Goal: Task Accomplishment & Management: Use online tool/utility

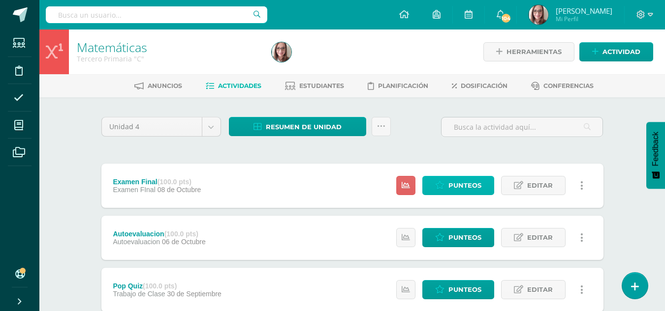
click at [457, 182] on span "Punteos" at bounding box center [464, 186] width 33 height 18
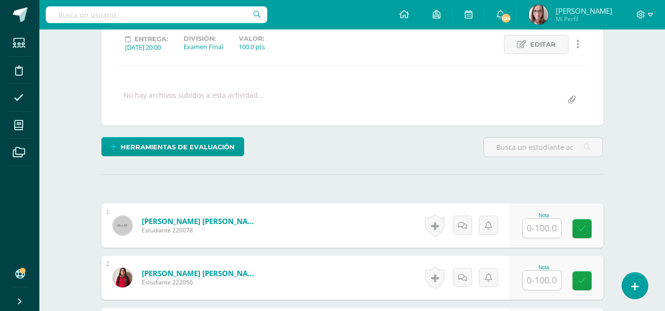
scroll to position [139, 0]
click at [542, 228] on input "text" at bounding box center [542, 227] width 38 height 19
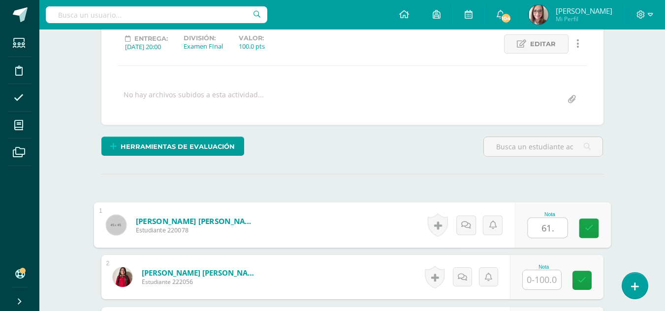
type input "61.5"
click at [554, 230] on input "61.5" at bounding box center [546, 228] width 39 height 20
click at [591, 225] on icon at bounding box center [588, 228] width 9 height 8
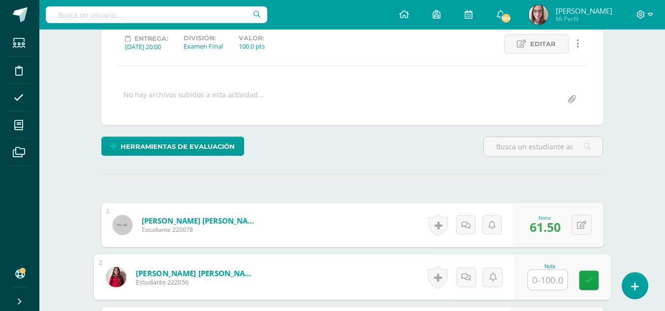
click at [532, 280] on input "text" at bounding box center [546, 281] width 39 height 20
type input "60"
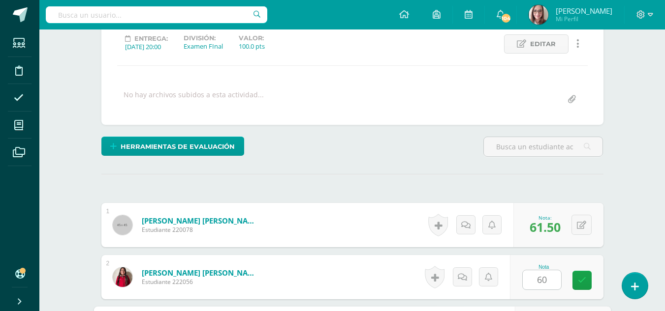
scroll to position [315, 0]
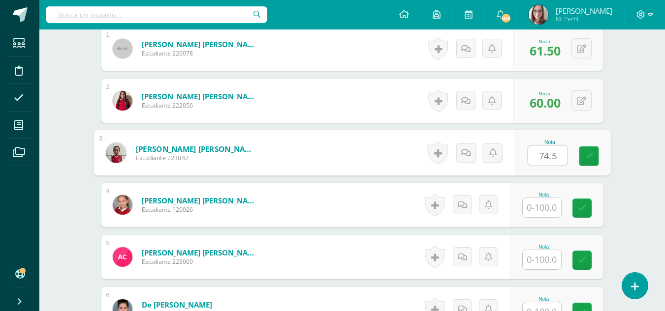
type input "74.5"
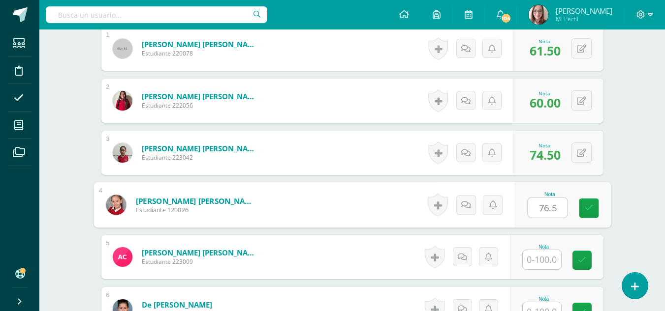
type input "76.5"
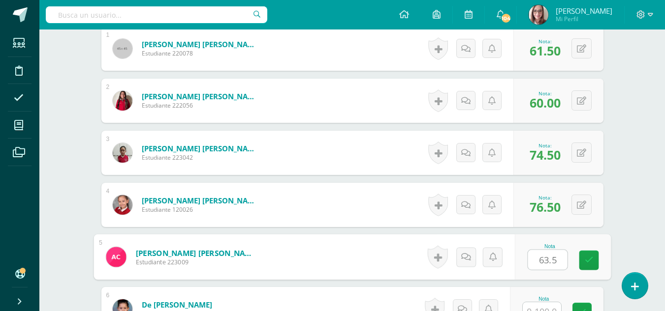
type input "63.5"
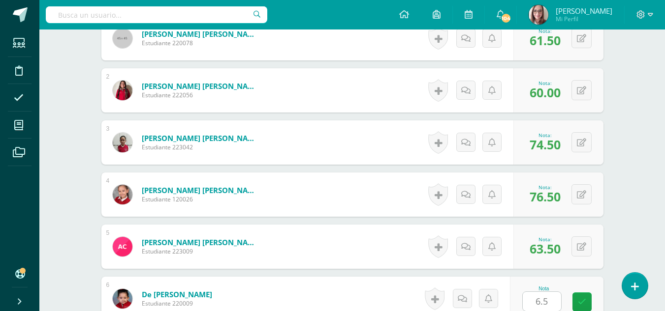
scroll to position [524, 0]
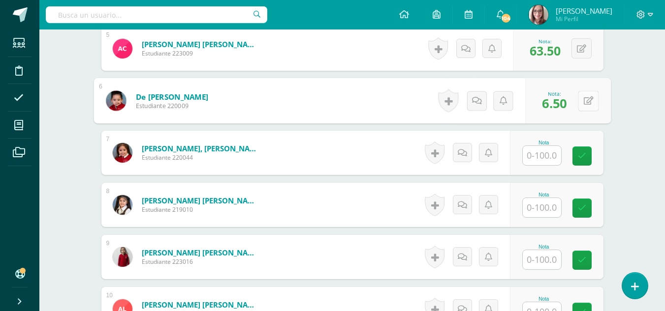
click at [583, 93] on button at bounding box center [588, 101] width 21 height 21
click at [518, 102] on input "6.50" at bounding box center [520, 104] width 39 height 20
type input "69.50"
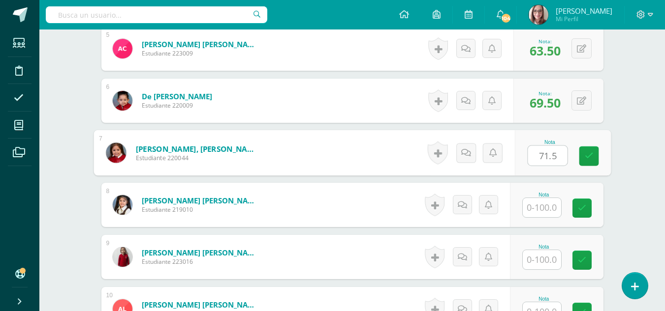
type input "71.5"
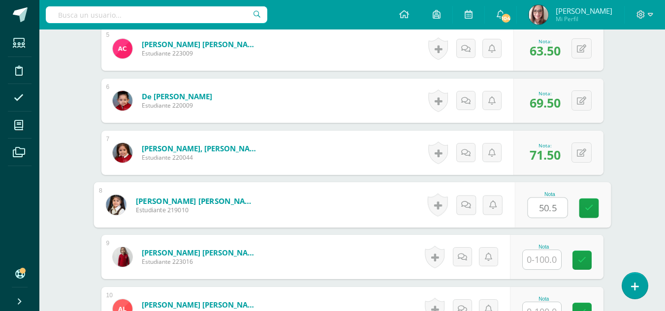
type input "50.5"
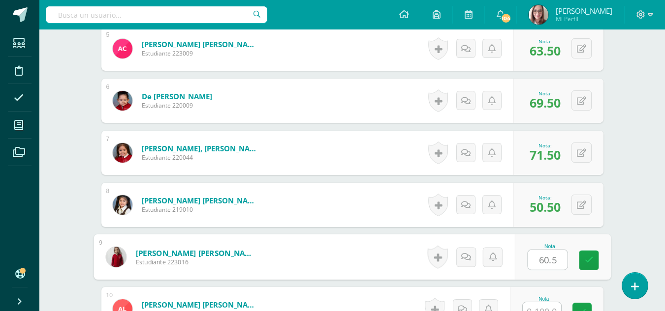
type input "60.5"
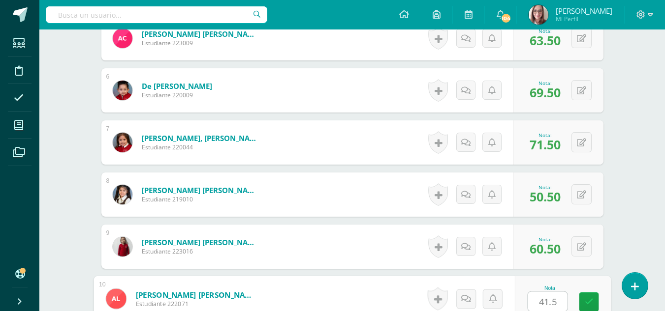
type input "41.5"
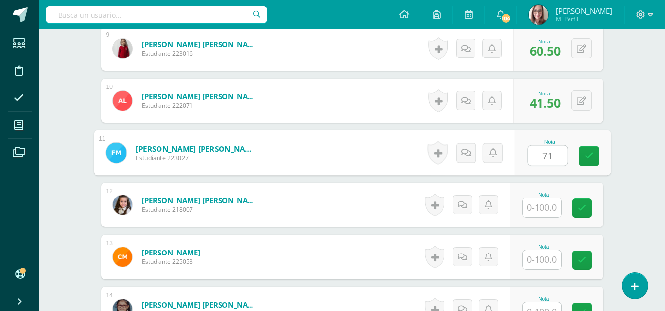
type input "71"
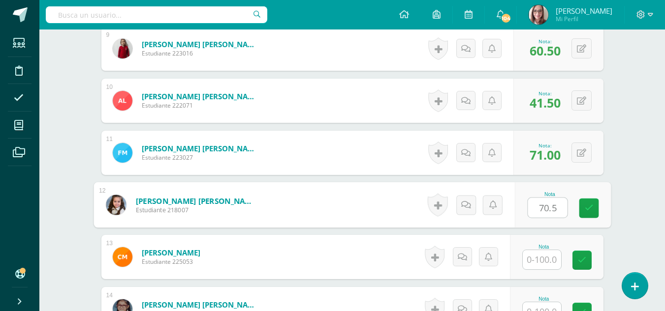
type input "70.5"
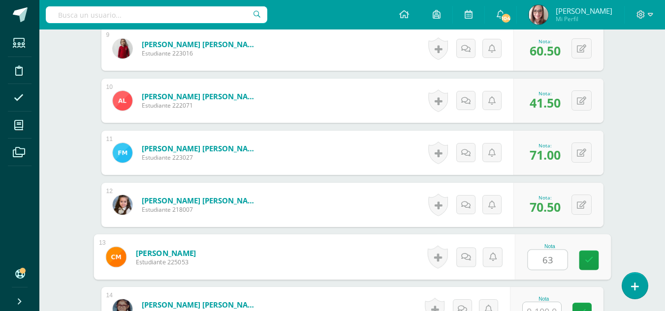
type input "63"
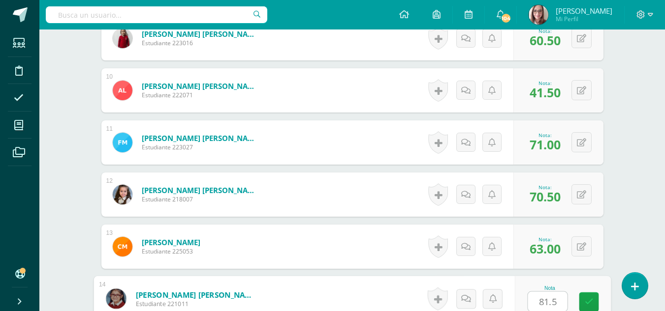
type input "81.5"
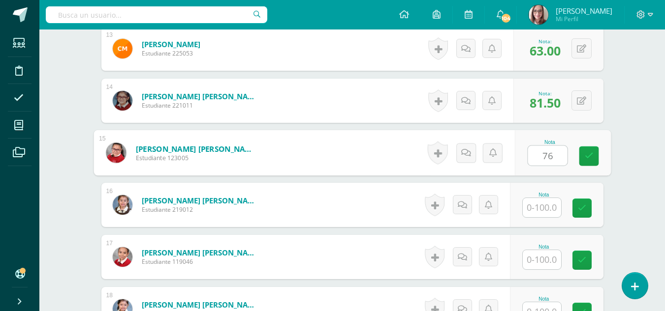
type input "76"
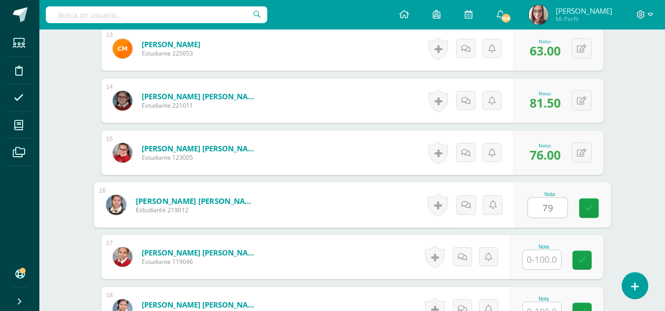
type input "79"
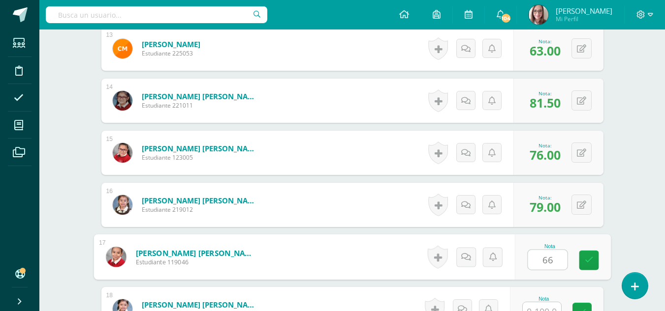
type input "66"
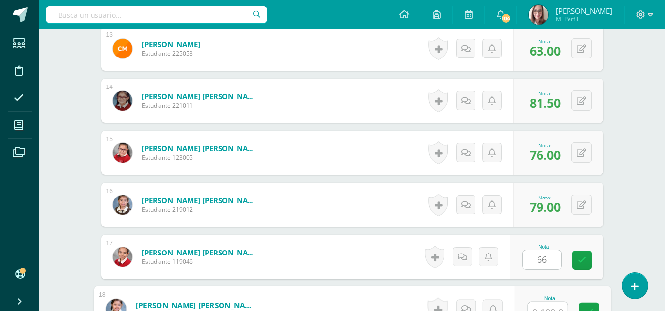
scroll to position [952, 0]
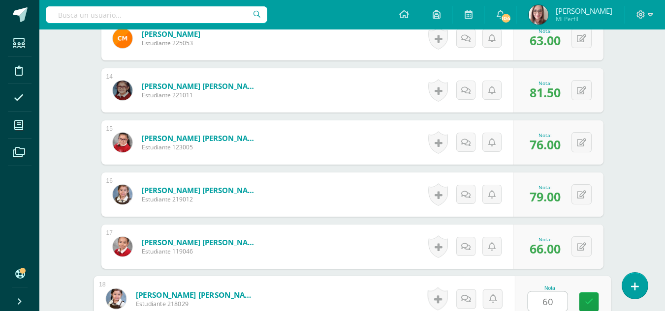
type input "60"
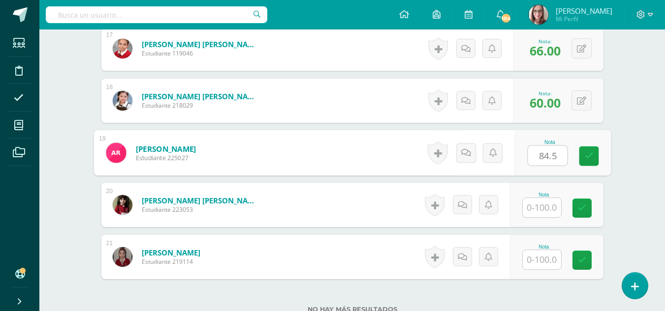
type input "84.5"
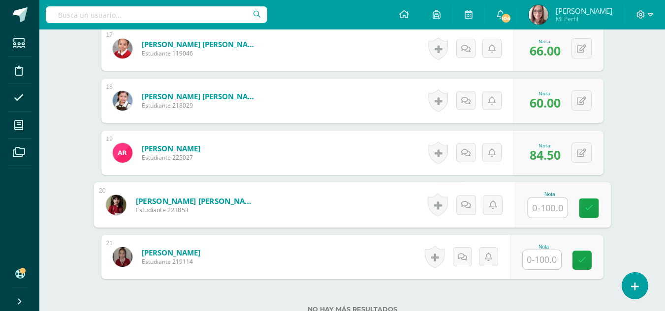
type input "6"
type input "58.5"
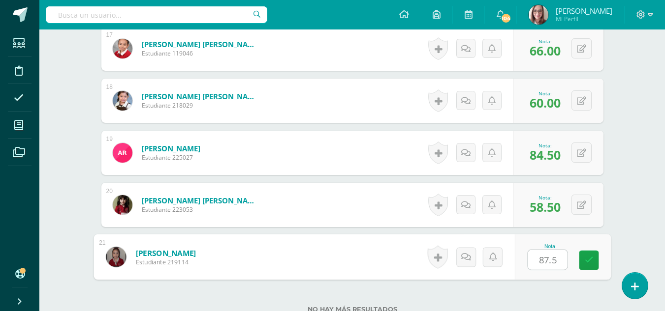
type input "87.5"
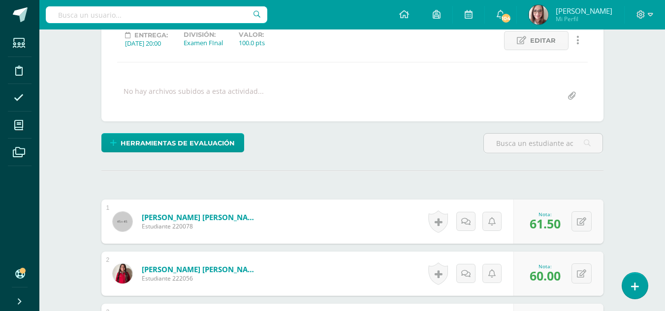
scroll to position [0, 0]
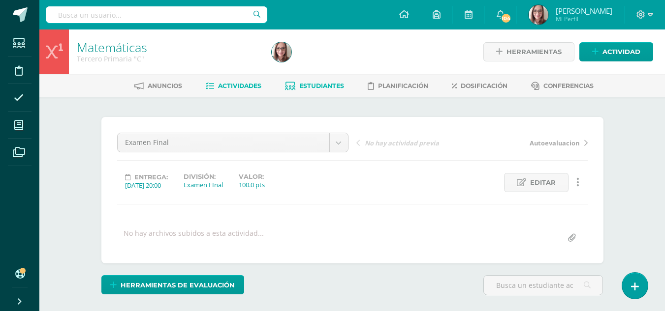
click at [333, 83] on span "Estudiantes" at bounding box center [321, 85] width 45 height 7
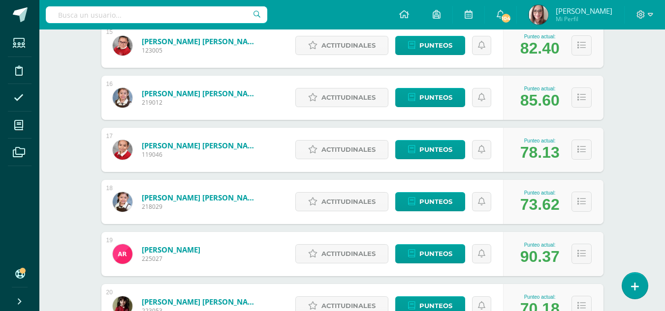
scroll to position [925, 0]
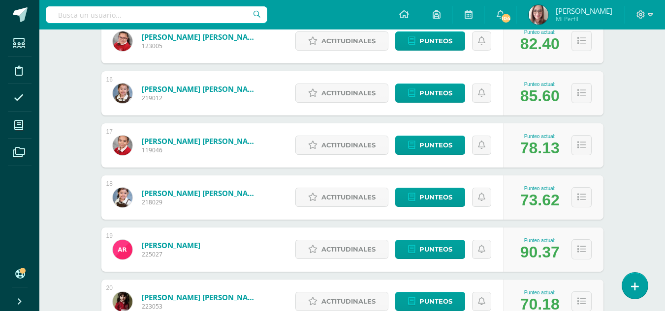
drag, startPoint x: 658, startPoint y: 234, endPoint x: 658, endPoint y: 243, distance: 8.4
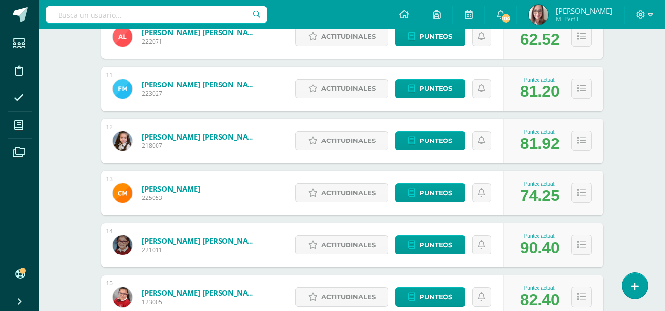
scroll to position [0, 0]
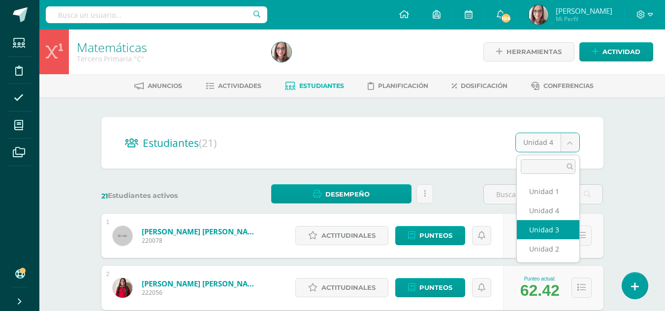
select select "/dashboard/teacher/section/3127/students/?unit=177384"
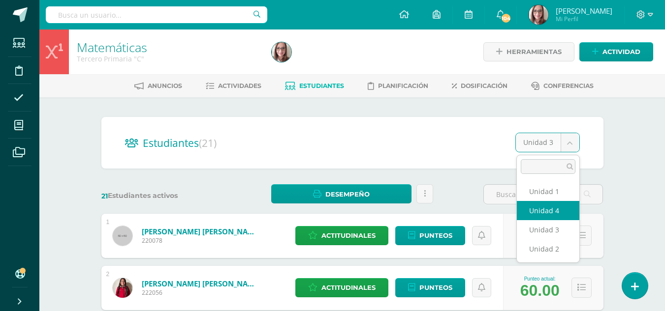
select select "/dashboard/teacher/section/3127/students/?unit=177385"
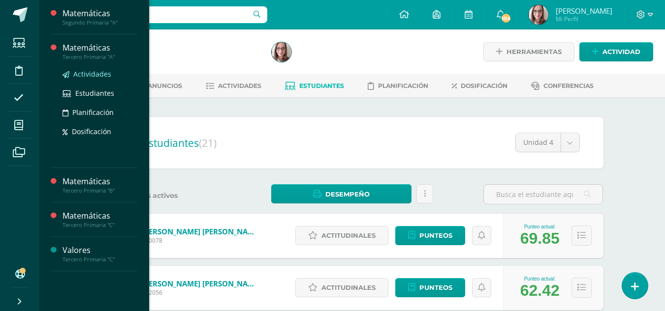
click at [91, 77] on span "Actividades" at bounding box center [92, 73] width 38 height 9
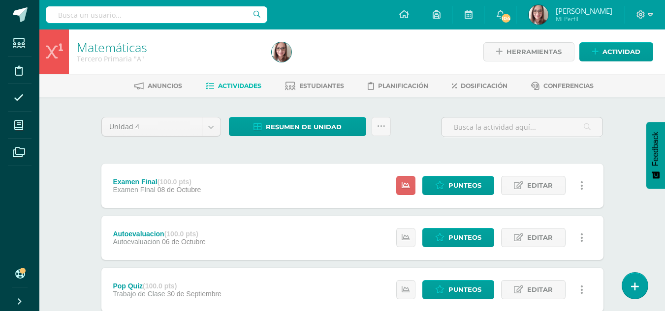
click at [91, 77] on div "Anuncios Actividades Estudiantes Planificación Dosificación Conferencias" at bounding box center [363, 85] width 649 height 23
click at [453, 188] on span "Punteos" at bounding box center [464, 186] width 33 height 18
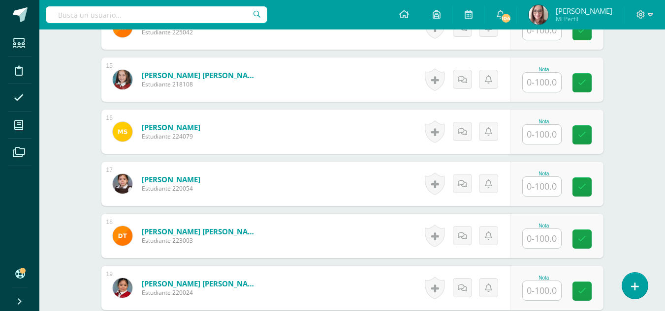
scroll to position [984, 0]
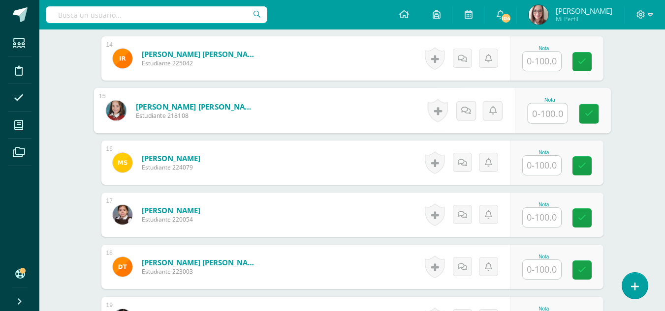
click at [544, 113] on input "text" at bounding box center [546, 114] width 39 height 20
type input "71.5"
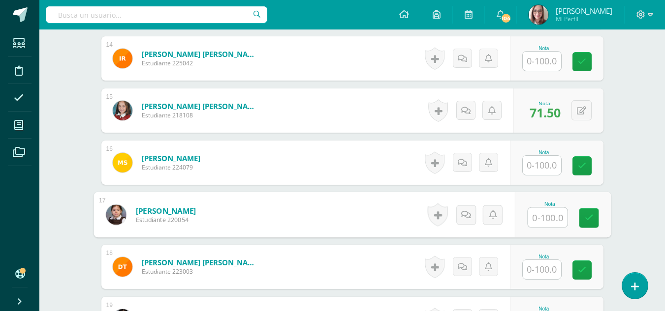
click at [541, 218] on input "text" at bounding box center [546, 218] width 39 height 20
type input "71"
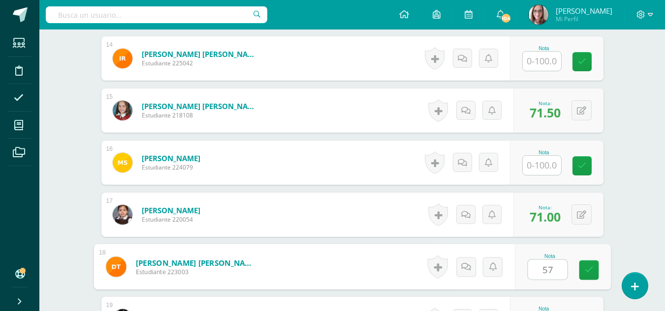
type input "57"
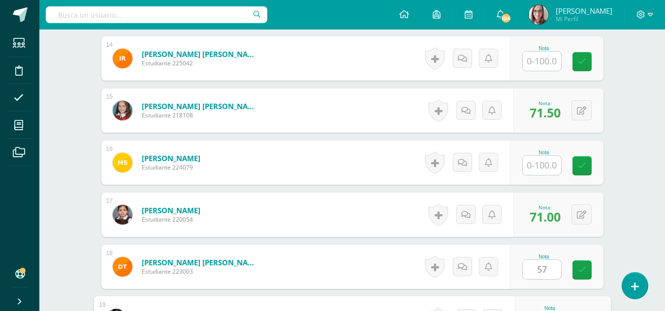
scroll to position [1150, 0]
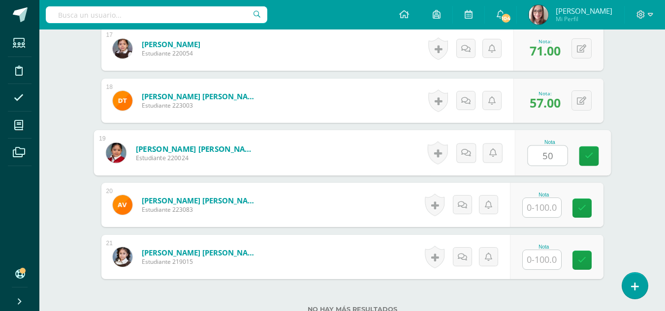
type input "50"
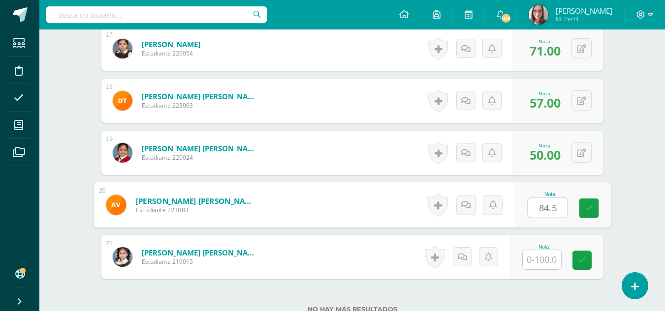
type input "84.5"
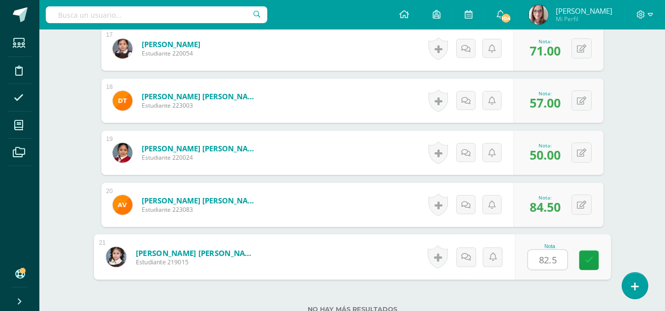
type input "82.5"
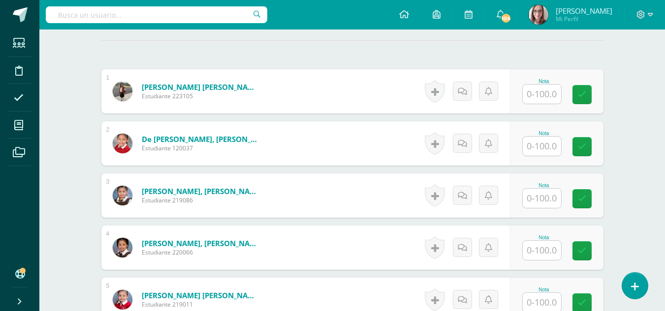
scroll to position [142, 0]
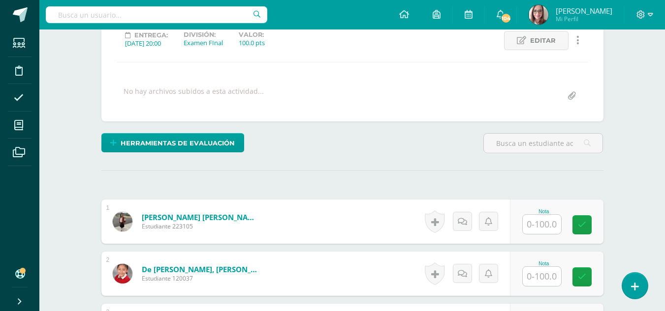
click at [550, 232] on input "text" at bounding box center [542, 224] width 38 height 19
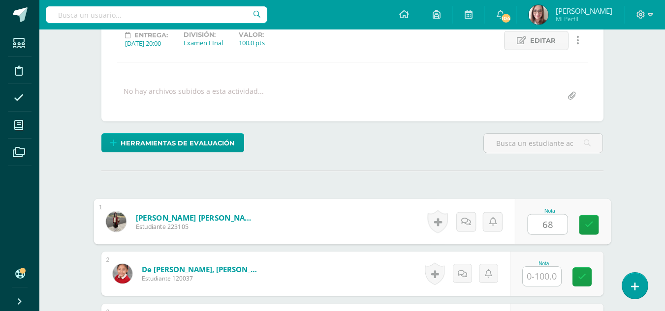
type input "68"
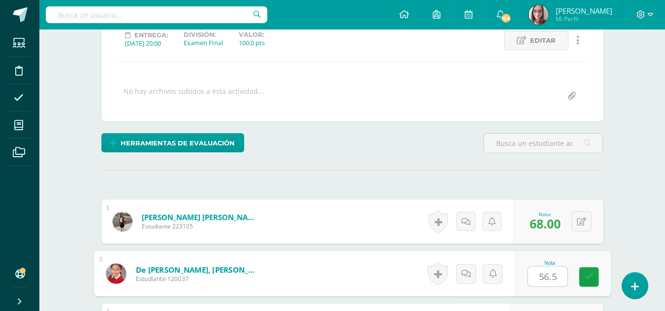
type input "56.5"
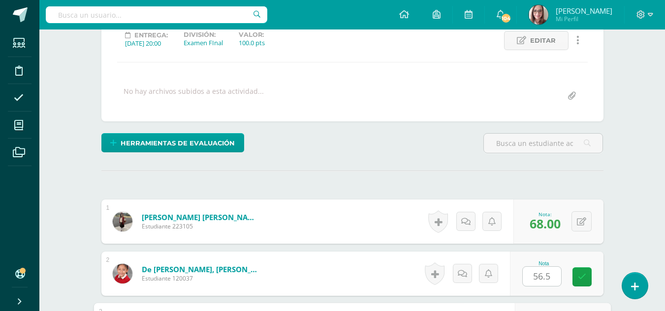
scroll to position [315, 0]
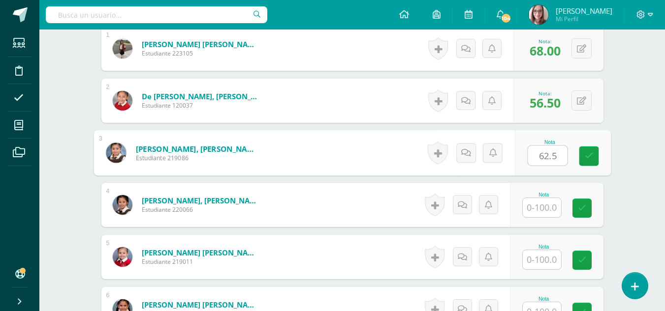
type input "62.5"
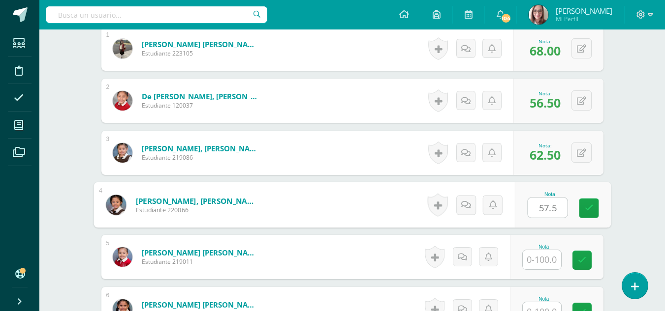
type input "57.5"
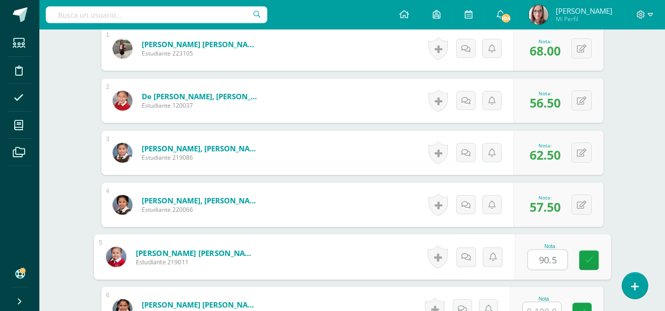
type input "90.5"
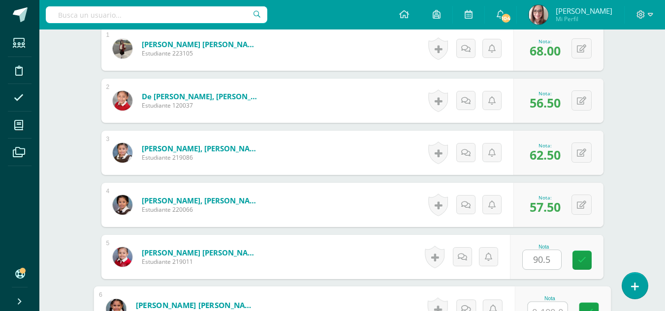
scroll to position [326, 0]
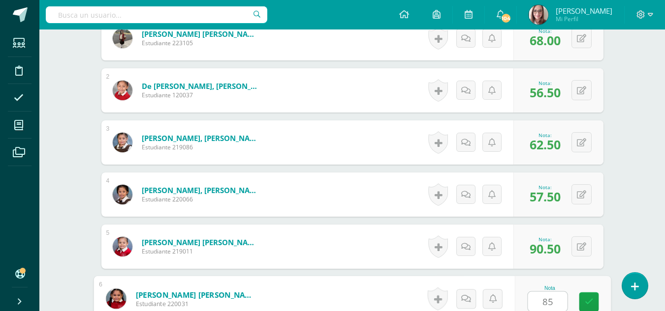
type input "85"
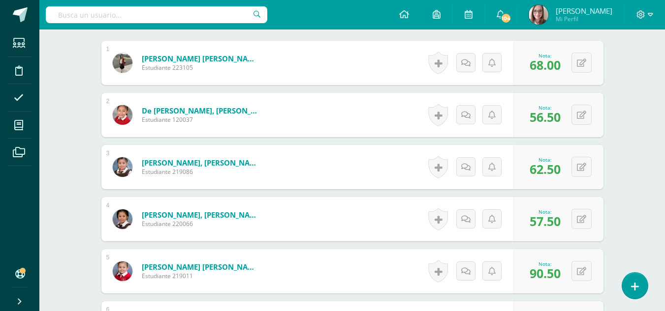
scroll to position [0, 0]
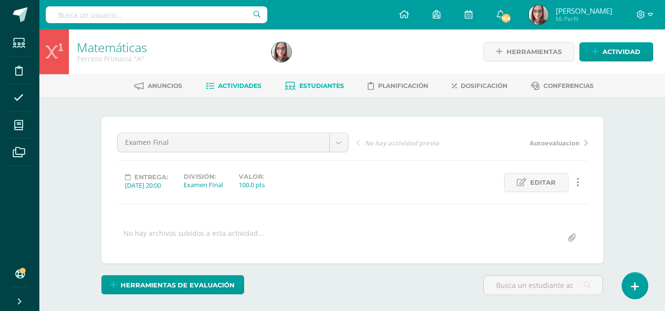
click at [318, 86] on span "Estudiantes" at bounding box center [321, 85] width 45 height 7
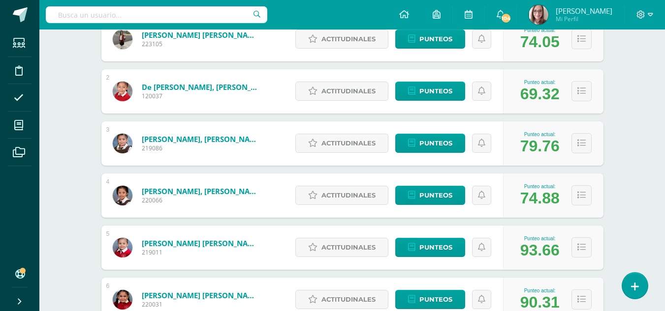
scroll to position [213, 0]
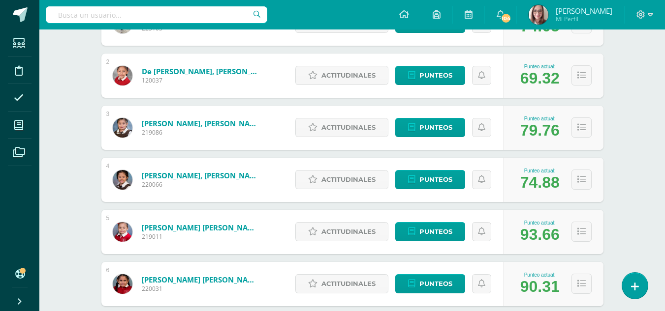
drag, startPoint x: 657, startPoint y: 118, endPoint x: 657, endPoint y: 138, distance: 19.7
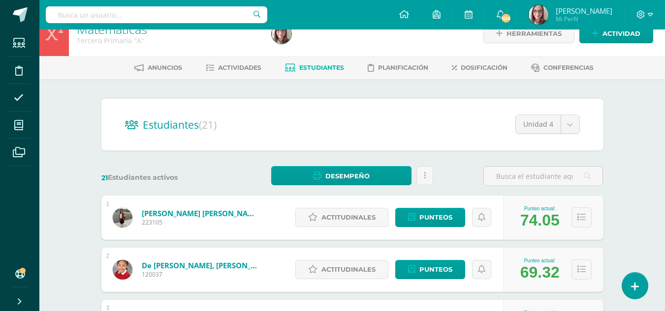
scroll to position [0, 0]
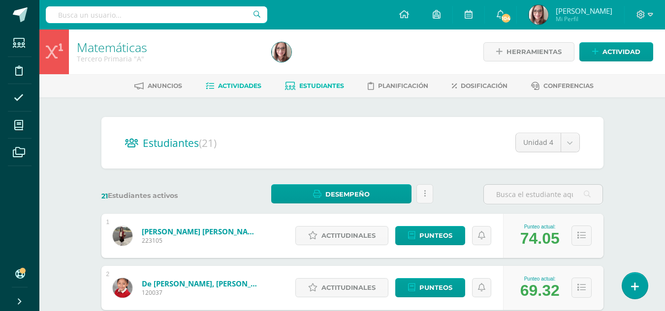
click at [253, 92] on link "Actividades" at bounding box center [234, 86] width 56 height 16
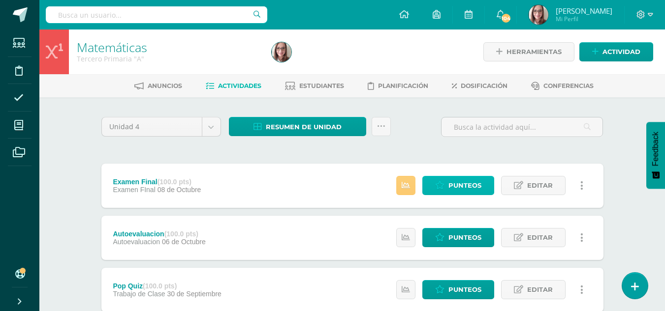
click at [456, 176] on link "Punteos" at bounding box center [458, 185] width 72 height 19
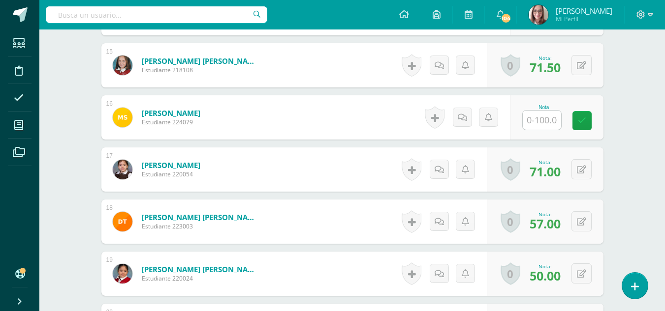
scroll to position [1026, 0]
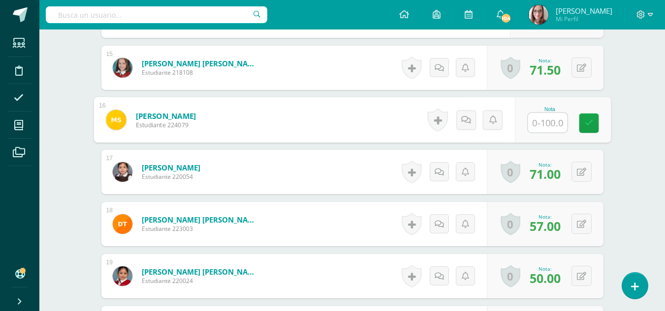
click at [539, 122] on input "text" at bounding box center [546, 123] width 39 height 20
type input "45"
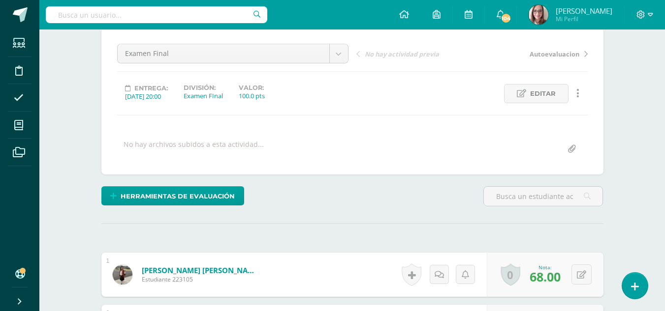
scroll to position [0, 0]
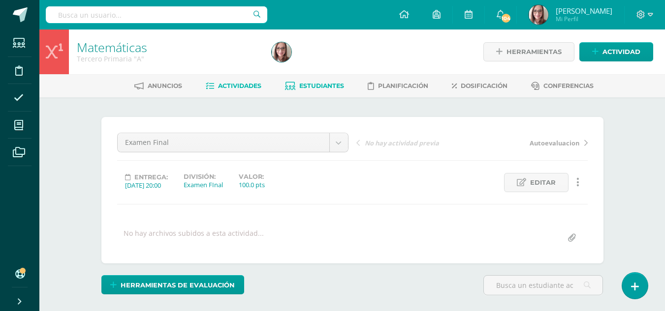
click at [316, 82] on link "Estudiantes" at bounding box center [314, 86] width 59 height 16
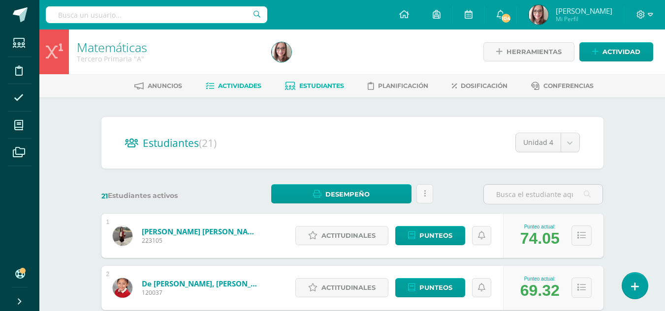
click at [236, 87] on span "Actividades" at bounding box center [239, 85] width 43 height 7
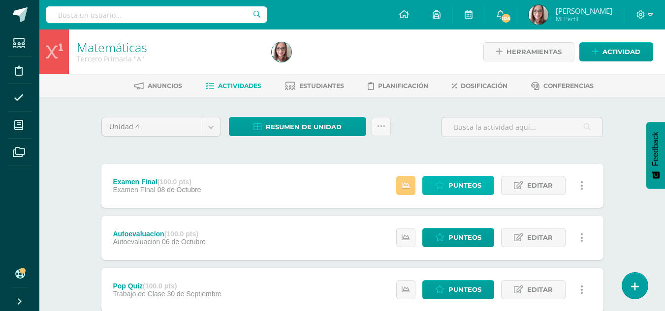
click at [468, 186] on span "Punteos" at bounding box center [464, 186] width 33 height 18
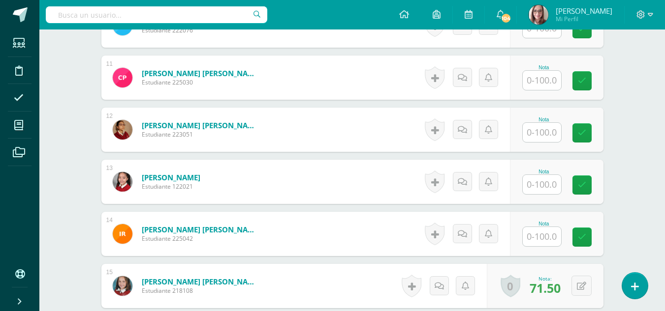
scroll to position [810, 0]
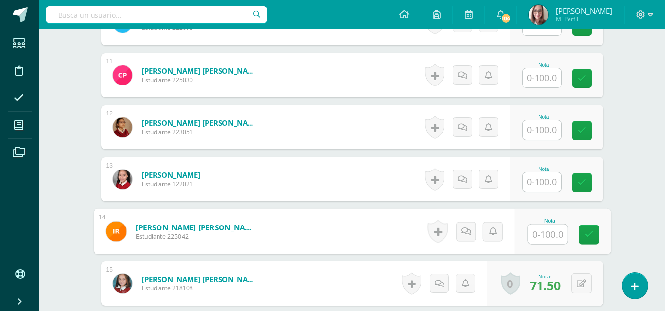
click at [555, 238] on input "text" at bounding box center [546, 235] width 39 height 20
type input "58.5"
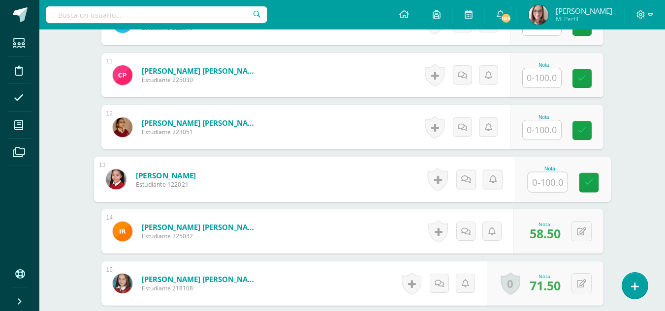
click at [536, 185] on input "text" at bounding box center [546, 183] width 39 height 20
type input "66.5"
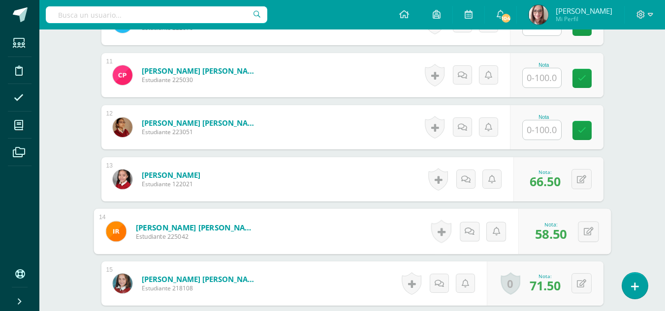
click at [546, 129] on input "text" at bounding box center [542, 130] width 38 height 19
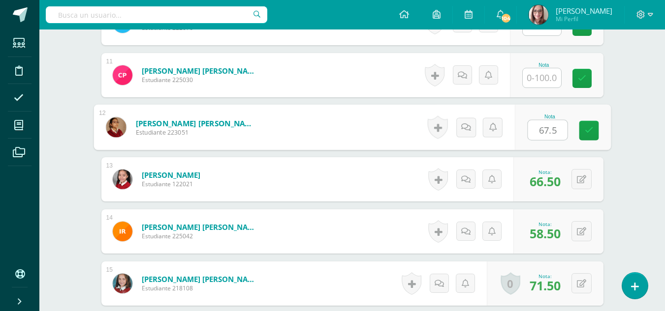
type input "67.5"
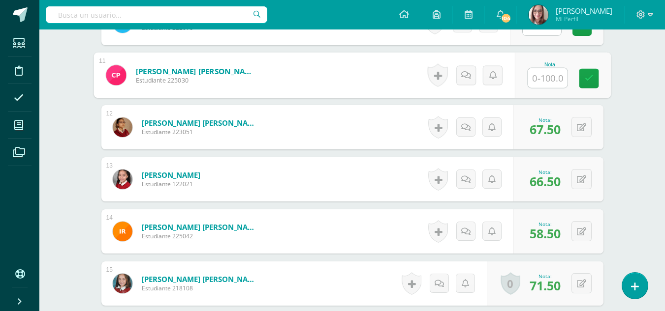
click at [544, 73] on input "text" at bounding box center [546, 78] width 39 height 20
type input "68"
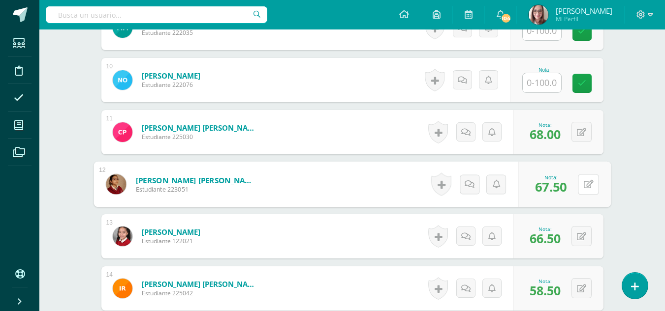
scroll to position [710, 0]
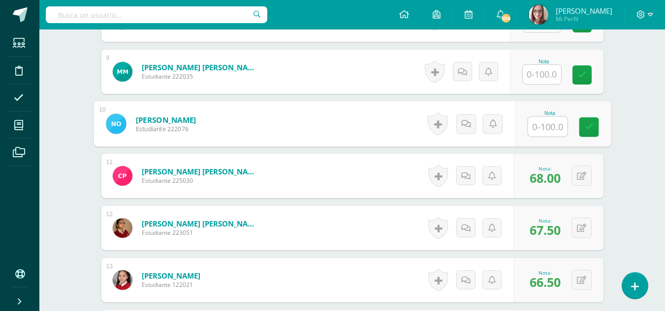
click at [545, 123] on input "text" at bounding box center [546, 127] width 39 height 20
type input "51"
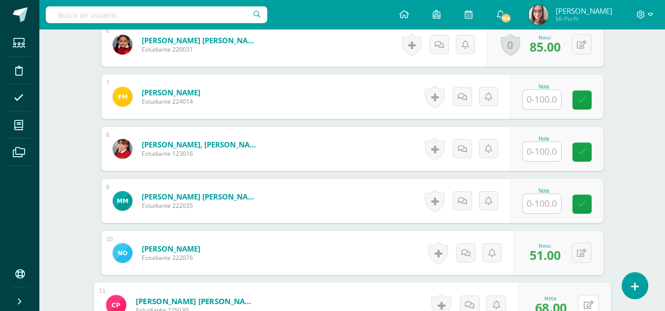
scroll to position [518, 0]
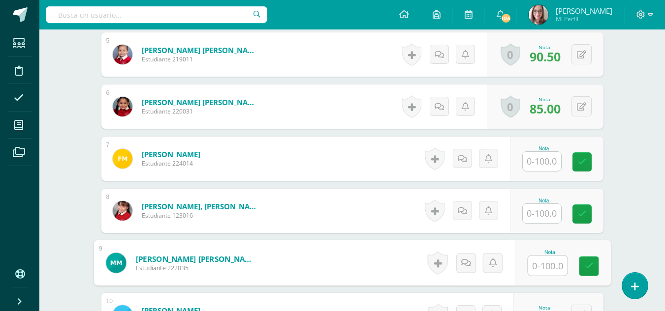
click at [550, 262] on input "text" at bounding box center [546, 266] width 39 height 20
type input "88"
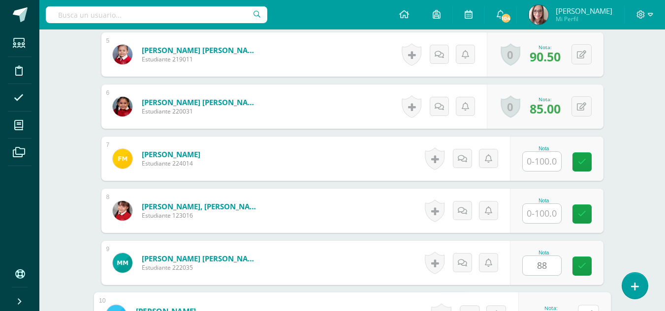
scroll to position [531, 0]
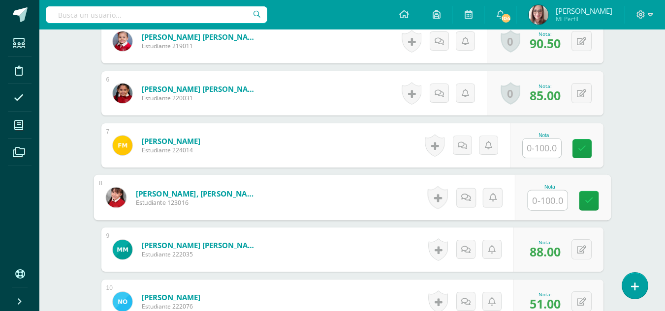
click at [534, 205] on input "text" at bounding box center [546, 201] width 39 height 20
type input "73.5"
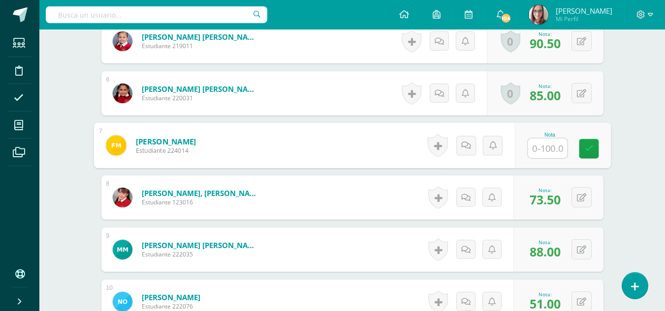
click at [536, 154] on input "text" at bounding box center [546, 149] width 39 height 20
type input "65"
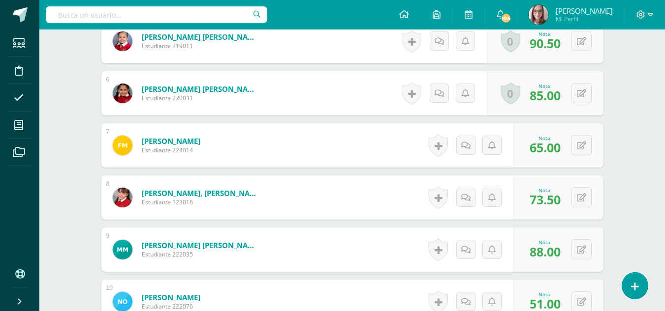
drag, startPoint x: 654, startPoint y: 29, endPoint x: 672, endPoint y: 21, distance: 18.7
click at [664, 21] on html "Estudiantes Disciplina Asistencia Mis cursos Archivos Soporte Ayuda Reportar un…" at bounding box center [332, 240] width 665 height 1542
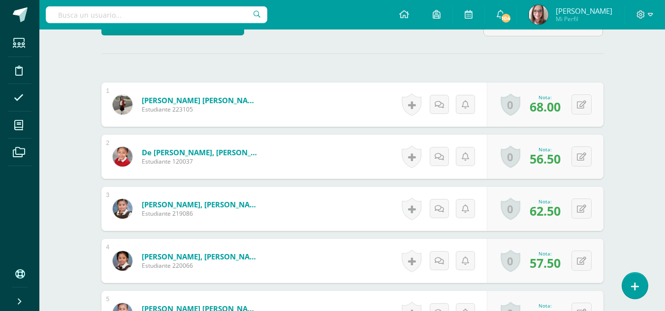
scroll to position [0, 0]
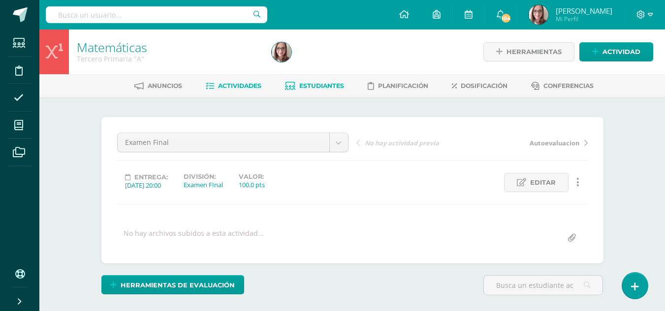
click at [292, 89] on icon at bounding box center [290, 86] width 10 height 8
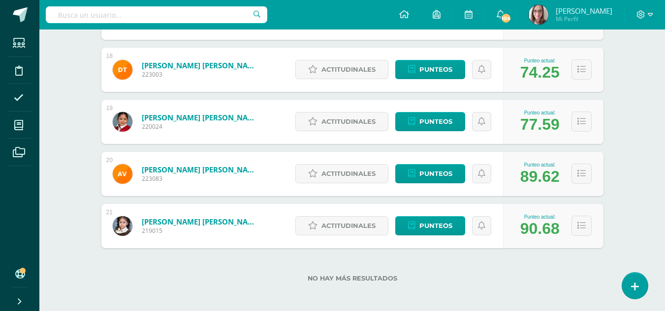
scroll to position [1055, 0]
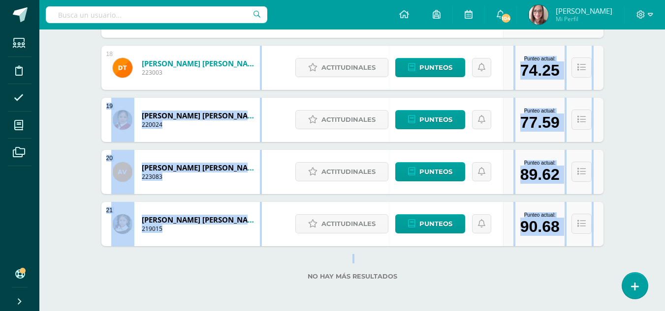
drag, startPoint x: 662, startPoint y: 250, endPoint x: 663, endPoint y: 63, distance: 186.5
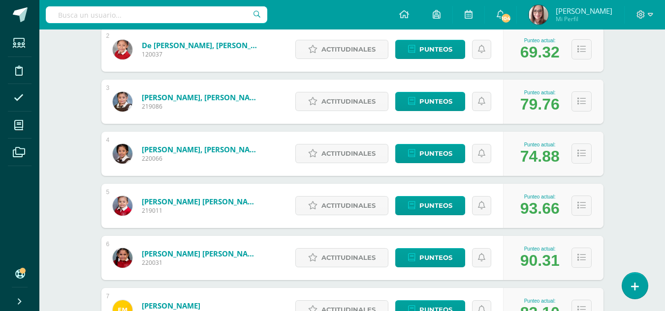
scroll to position [0, 0]
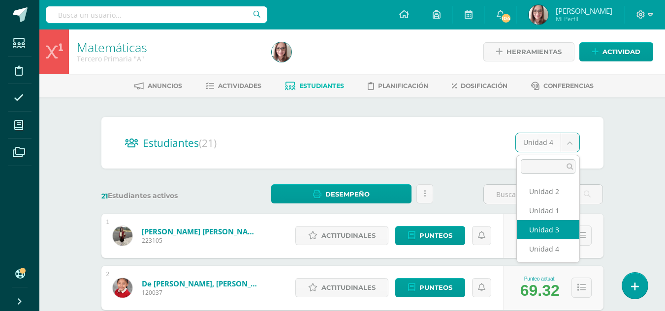
select select "/dashboard/teacher/section/3125/students/?unit=177366"
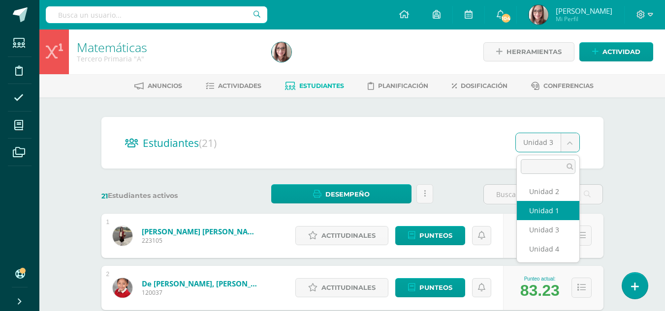
select select "/dashboard/teacher/section/3125/students/?unit=177362"
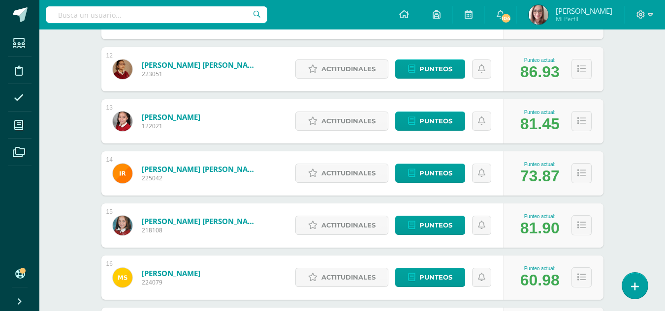
scroll to position [745, 0]
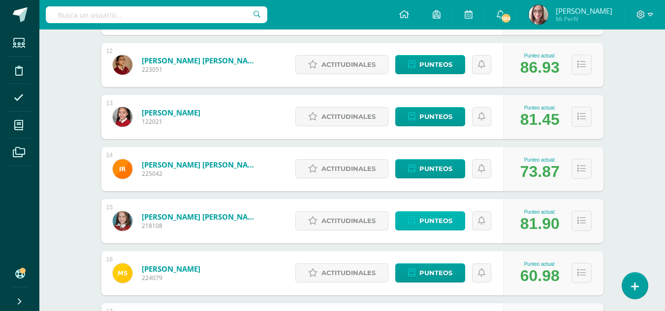
click at [432, 224] on span "Punteos" at bounding box center [435, 221] width 33 height 18
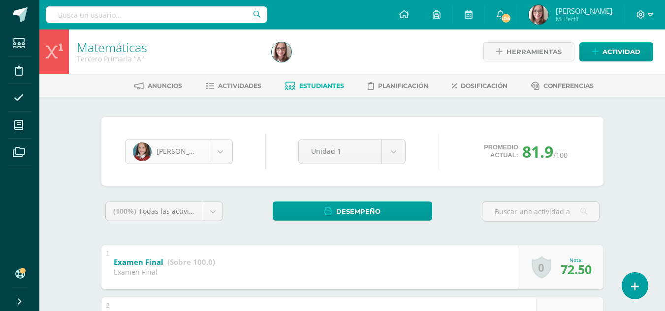
scroll to position [407, 0]
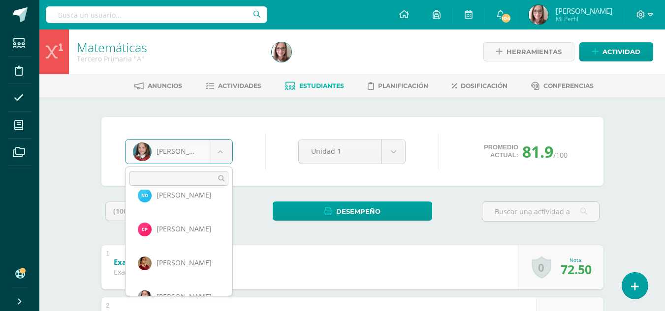
scroll to position [329, 0]
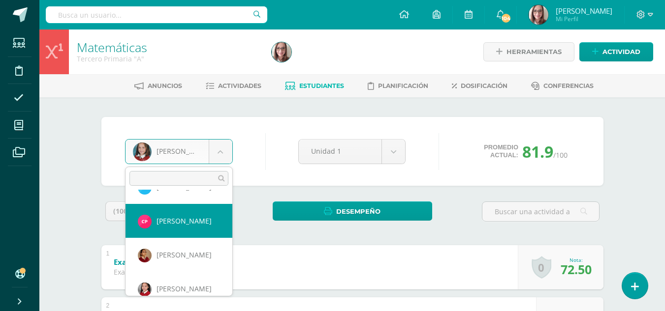
select select "3654"
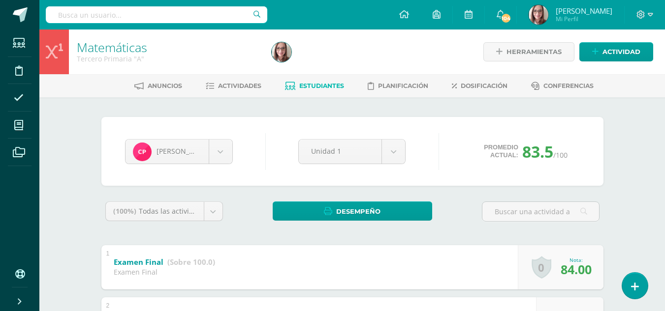
drag, startPoint x: 672, startPoint y: 40, endPoint x: 660, endPoint y: 0, distance: 42.4
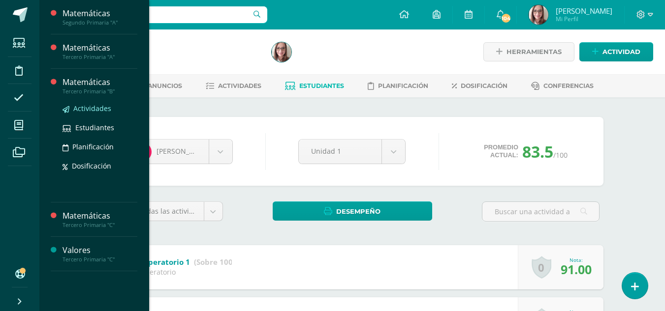
click at [88, 107] on span "Actividades" at bounding box center [92, 108] width 38 height 9
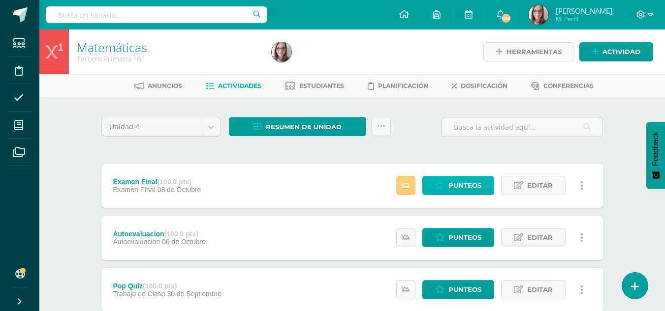
click at [466, 180] on span "Punteos" at bounding box center [464, 186] width 33 height 18
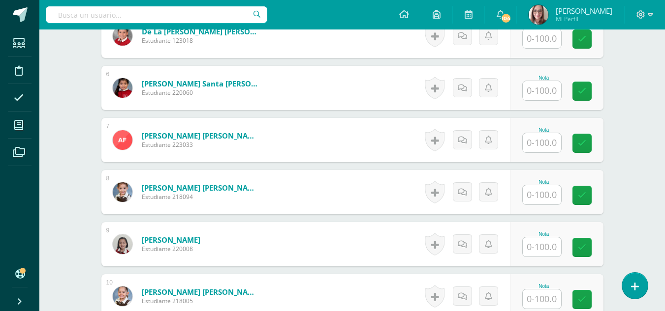
scroll to position [549, 0]
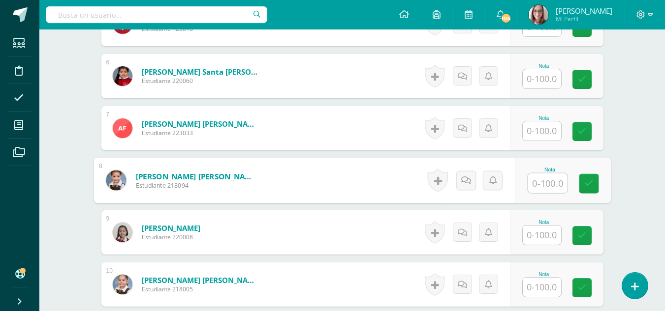
click at [545, 187] on input "text" at bounding box center [546, 184] width 39 height 20
type input "61.5"
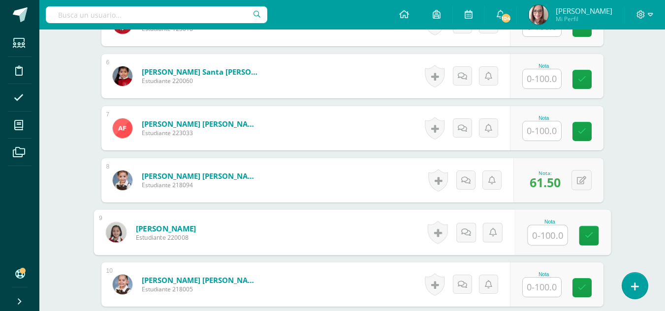
scroll to position [1126, 0]
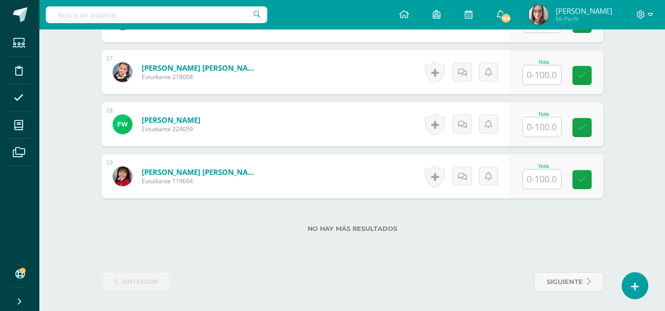
click at [539, 174] on input "text" at bounding box center [542, 179] width 38 height 19
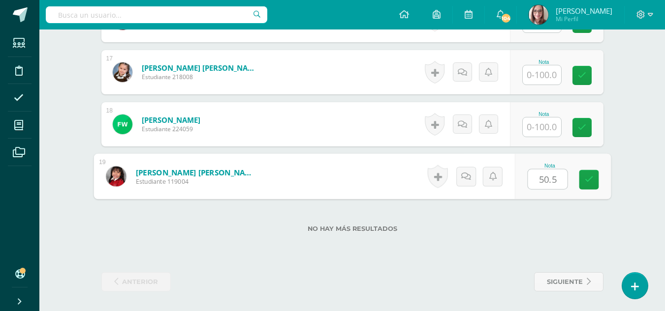
type input "50.5"
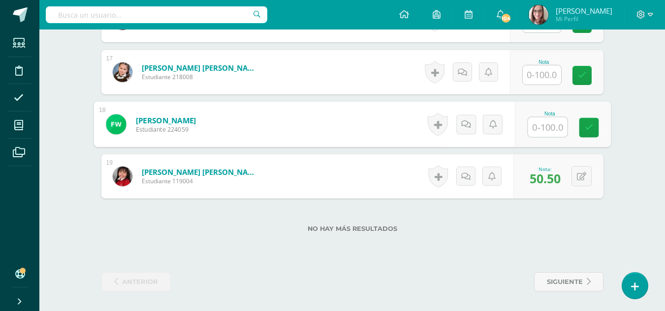
click at [546, 126] on input "text" at bounding box center [546, 128] width 39 height 20
type input "82.5"
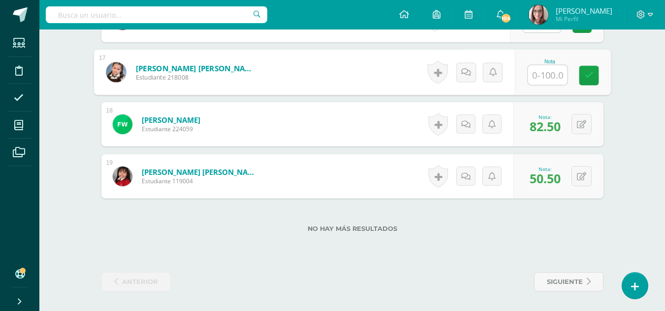
click at [551, 74] on input "text" at bounding box center [546, 75] width 39 height 20
type input "49.5"
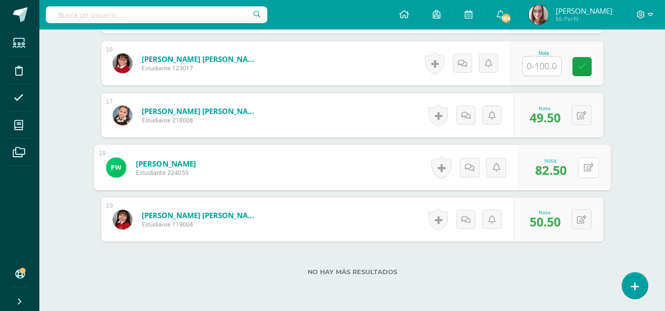
scroll to position [1054, 0]
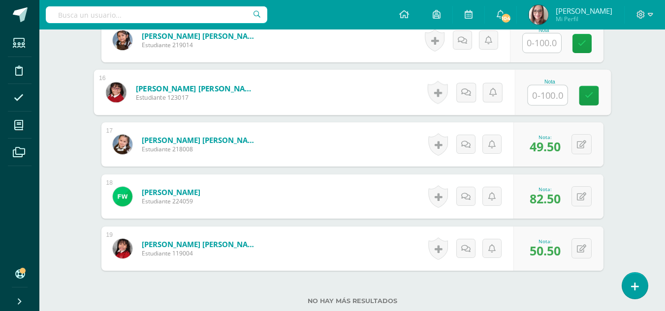
click at [537, 99] on input "text" at bounding box center [546, 96] width 39 height 20
type input "48.5"
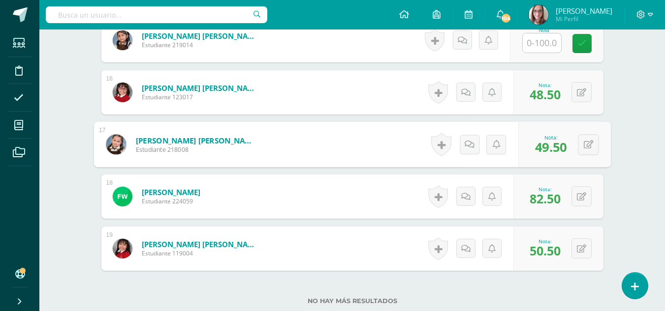
click at [532, 43] on input "text" at bounding box center [542, 42] width 38 height 19
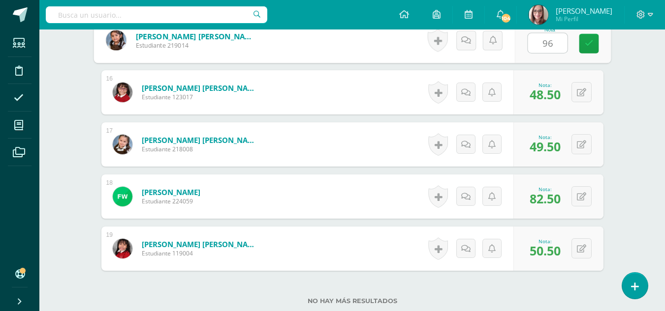
type input "96"
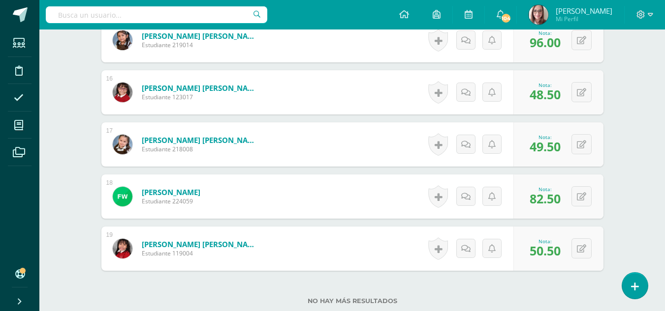
click at [532, 43] on span "96.00" at bounding box center [544, 42] width 31 height 17
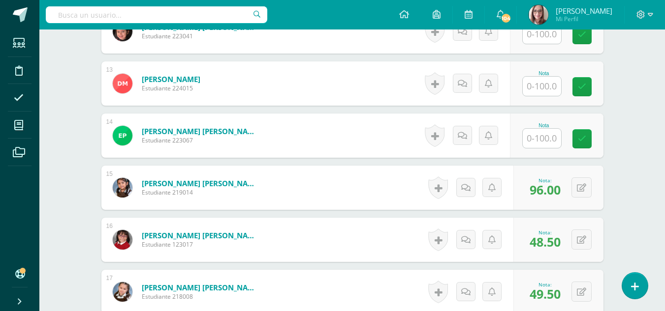
scroll to position [894, 0]
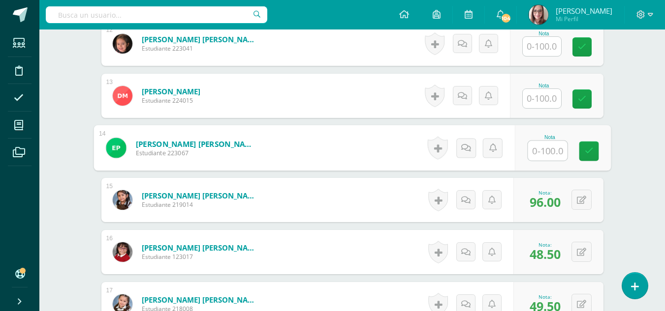
click at [542, 151] on input "text" at bounding box center [546, 151] width 39 height 20
type input "62.5"
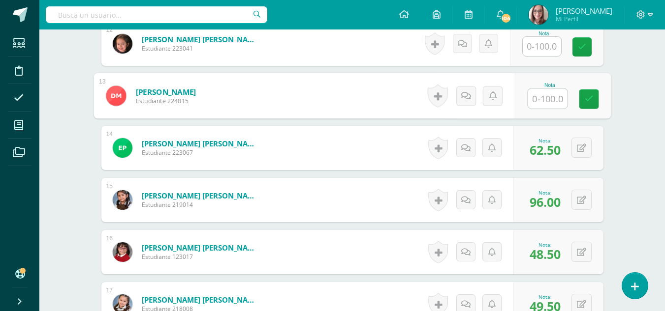
click at [538, 102] on input "text" at bounding box center [546, 99] width 39 height 20
type input "61.5"
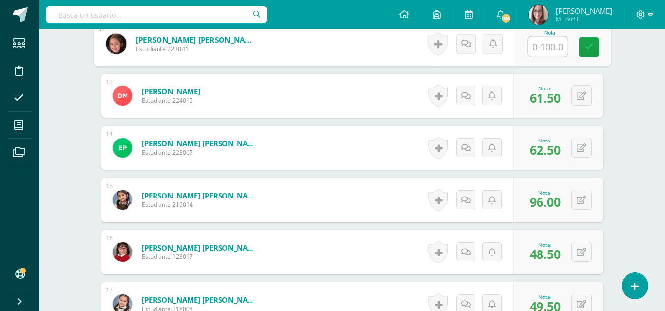
click at [543, 40] on input "text" at bounding box center [546, 47] width 39 height 20
type input "63"
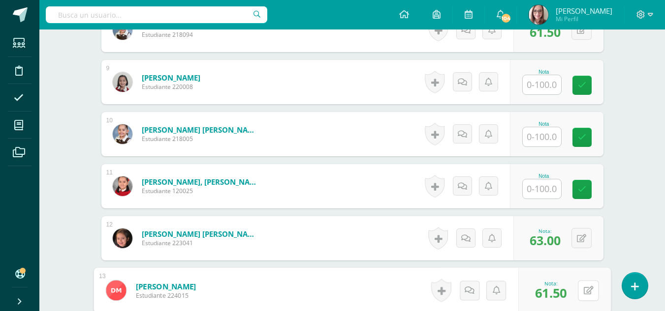
scroll to position [697, 0]
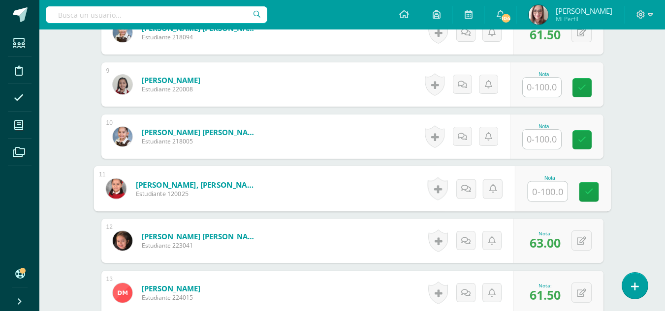
click at [546, 188] on input "text" at bounding box center [546, 192] width 39 height 20
type input "58"
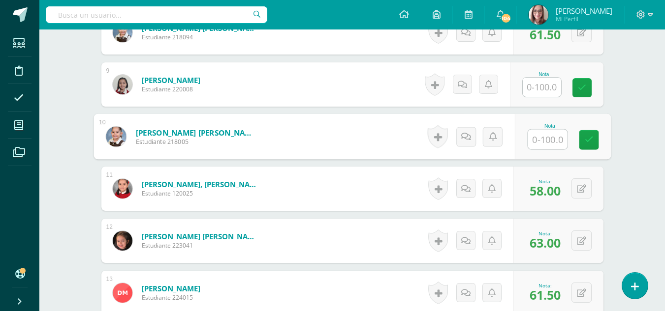
click at [555, 140] on input "text" at bounding box center [546, 140] width 39 height 20
type input "37"
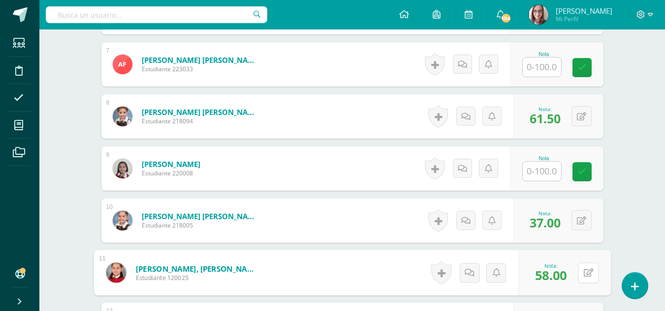
scroll to position [615, 0]
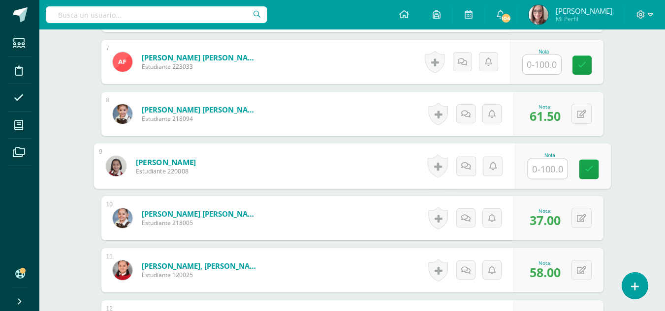
click at [545, 168] on input "text" at bounding box center [546, 169] width 39 height 20
type input "76"
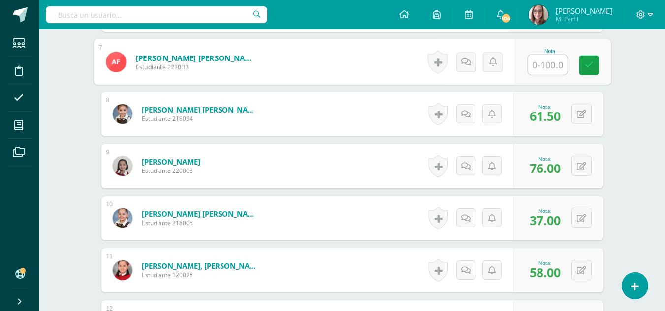
click at [536, 67] on input "text" at bounding box center [546, 65] width 39 height 20
type input "54"
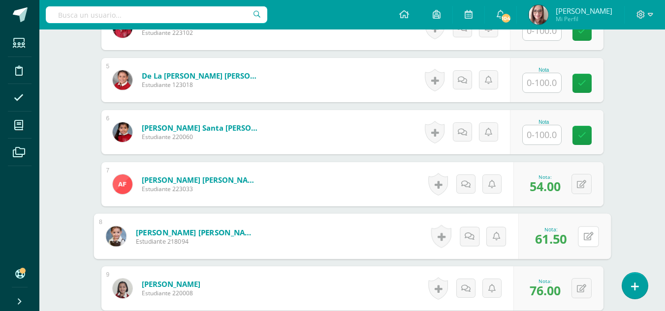
scroll to position [459, 0]
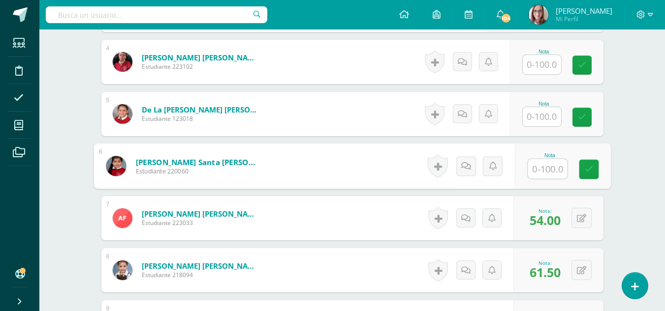
click at [548, 172] on input "text" at bounding box center [546, 169] width 39 height 20
type input "51"
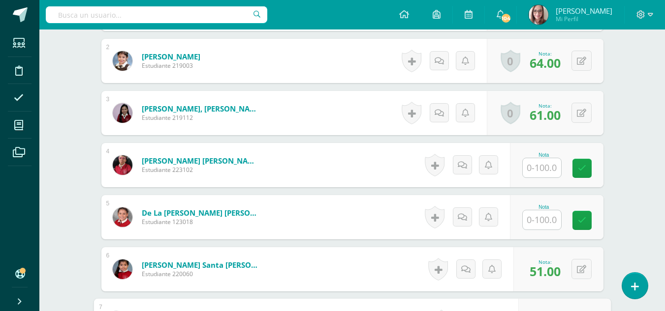
scroll to position [370, 0]
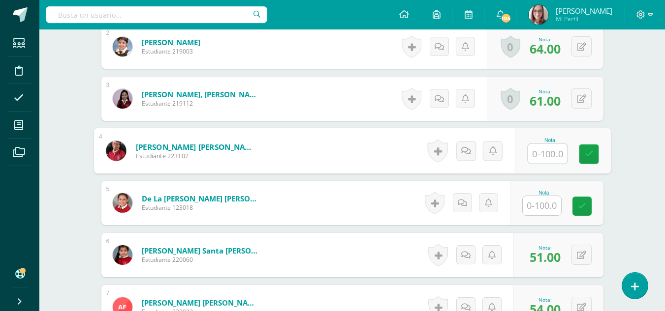
click at [548, 158] on input "text" at bounding box center [546, 154] width 39 height 20
type input "76"
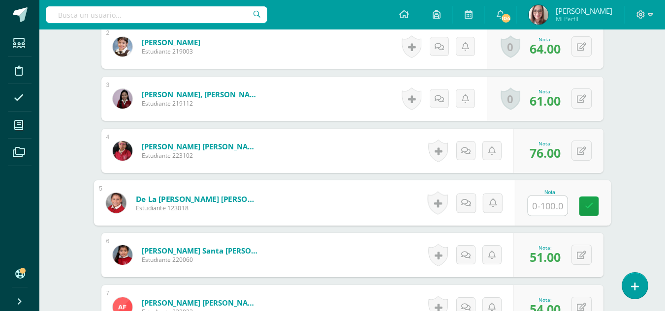
click at [552, 211] on input "text" at bounding box center [546, 206] width 39 height 20
type input "56.5"
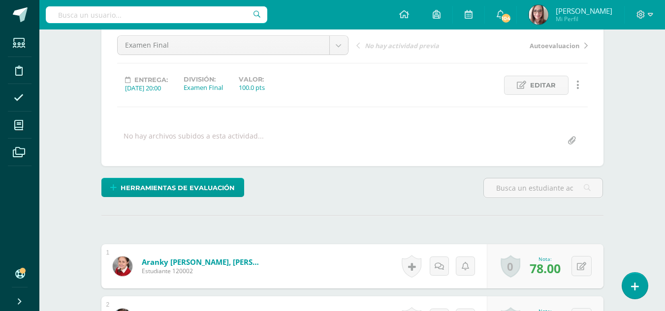
scroll to position [0, 0]
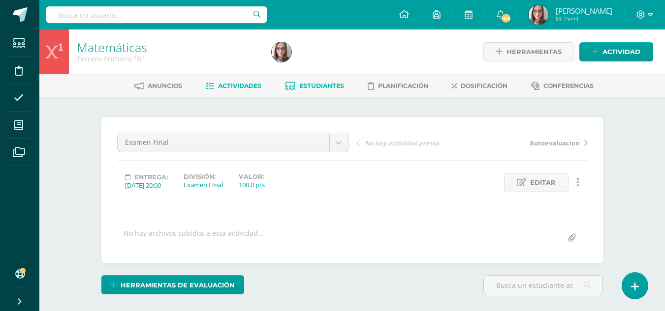
click at [318, 80] on link "Estudiantes" at bounding box center [314, 86] width 59 height 16
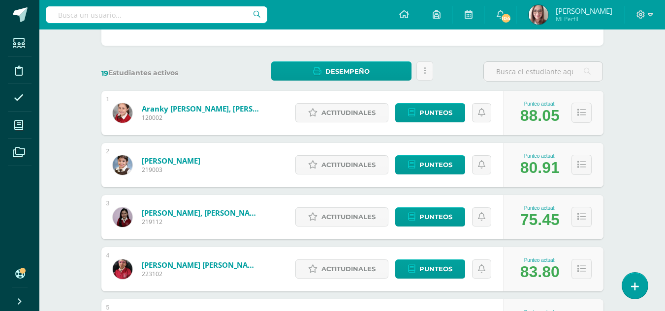
scroll to position [124, 0]
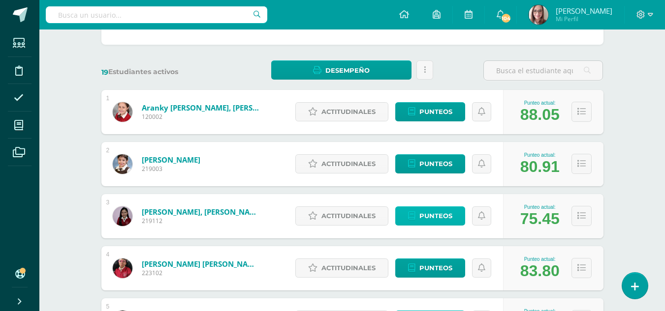
click at [425, 213] on span "Punteos" at bounding box center [435, 216] width 33 height 18
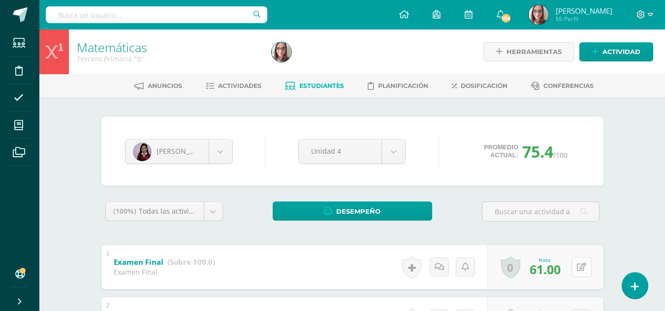
click at [583, 265] on icon at bounding box center [581, 267] width 9 height 8
type input "65"
click at [325, 87] on span "Estudiantes" at bounding box center [321, 85] width 45 height 7
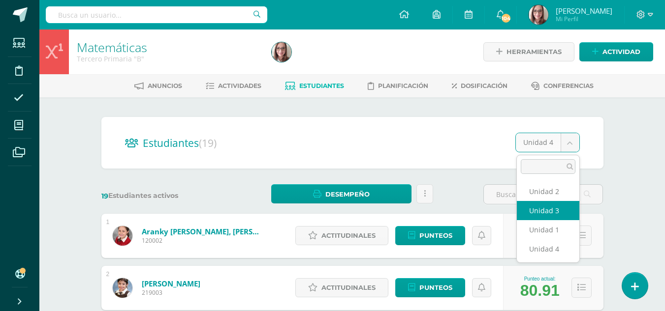
select select "/dashboard/teacher/section/3126/students/?unit=177375"
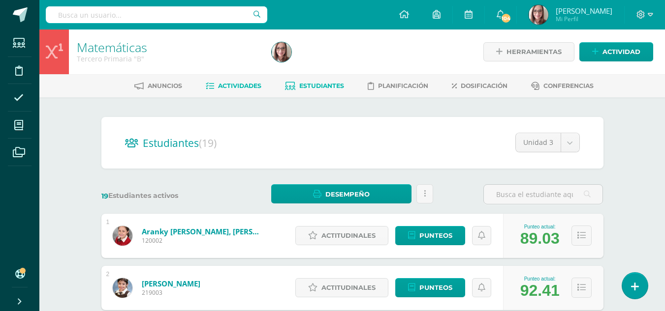
click at [247, 88] on span "Actividades" at bounding box center [239, 85] width 43 height 7
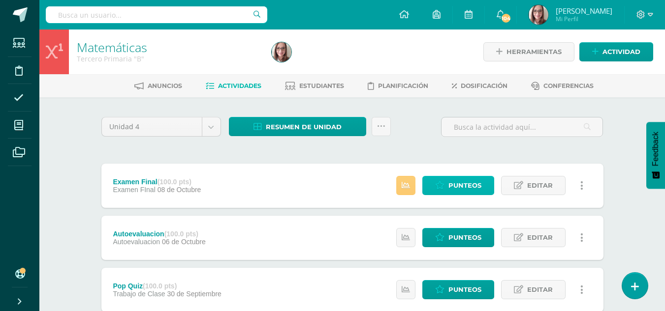
click at [464, 189] on span "Punteos" at bounding box center [464, 186] width 33 height 18
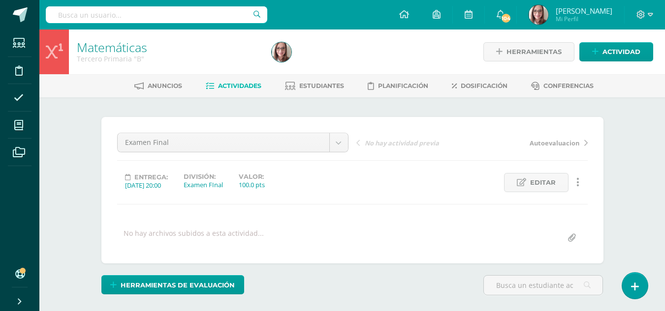
click at [229, 86] on span "Actividades" at bounding box center [239, 85] width 43 height 7
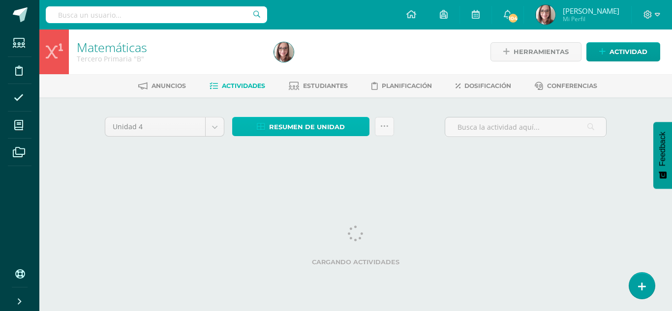
click at [300, 124] on span "Resumen de unidad" at bounding box center [307, 127] width 76 height 18
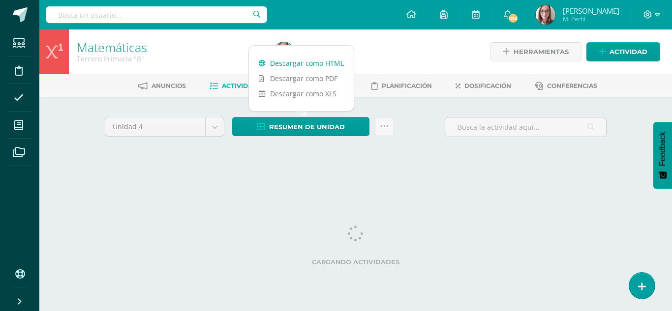
click at [294, 66] on link "Descargar como HTML" at bounding box center [301, 63] width 105 height 15
